Goal: Communication & Community: Connect with others

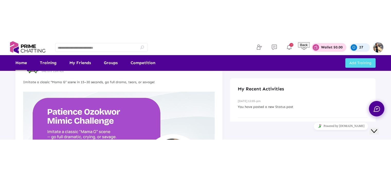
scroll to position [77, 0]
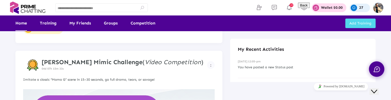
click at [377, 88] on div "Close Chat This icon closes the chat window." at bounding box center [374, 91] width 6 height 6
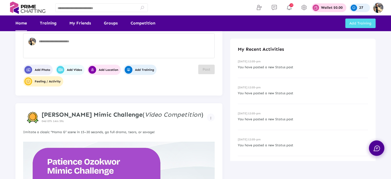
scroll to position [26, 0]
